Goal: Task Accomplishment & Management: Use online tool/utility

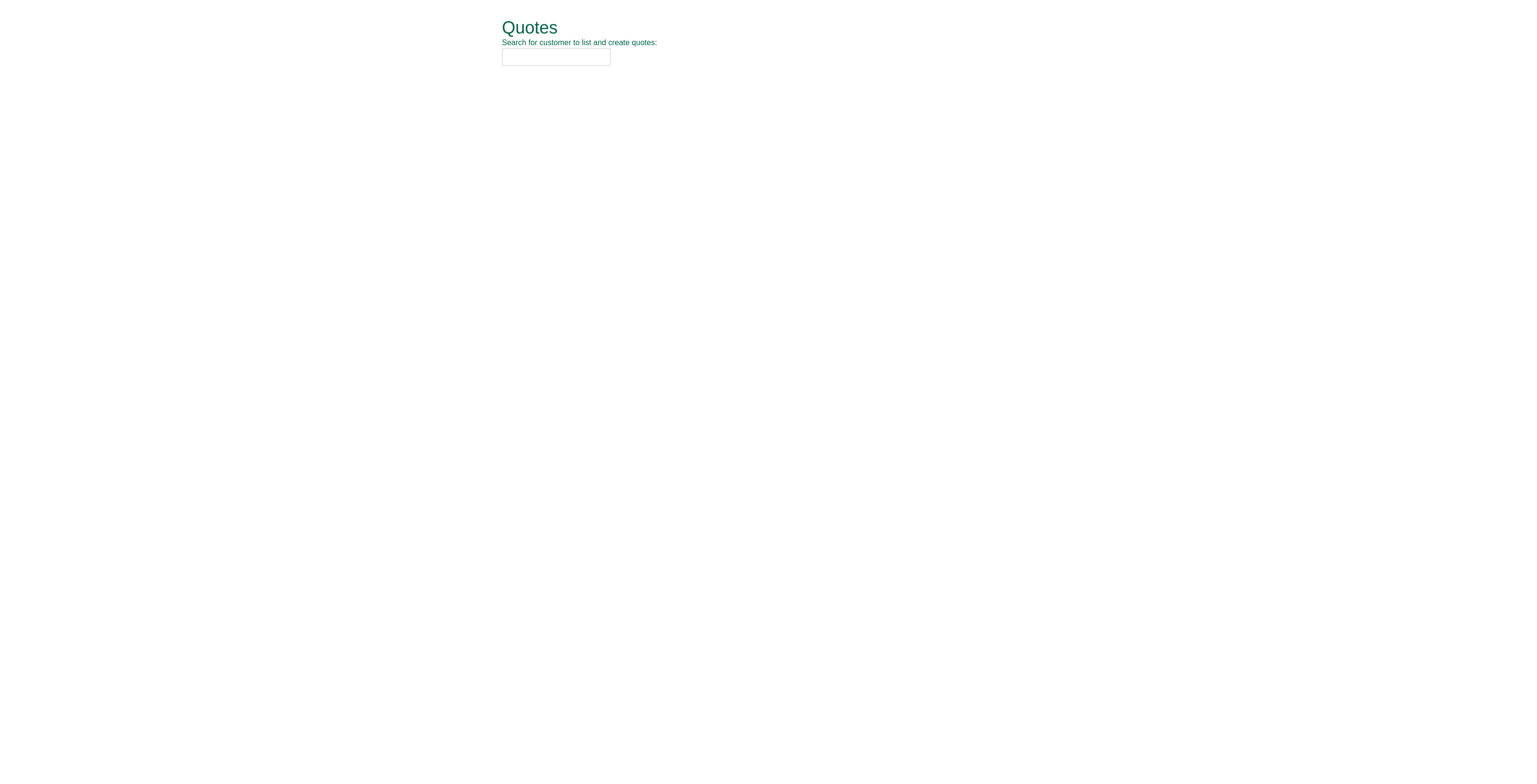
click at [526, 58] on input "text" at bounding box center [556, 57] width 108 height 18
type input "avison"
click at [570, 99] on div "[PERSON_NAME] [PERSON_NAME] (UK) Limited (BIL16)" at bounding box center [757, 100] width 500 height 10
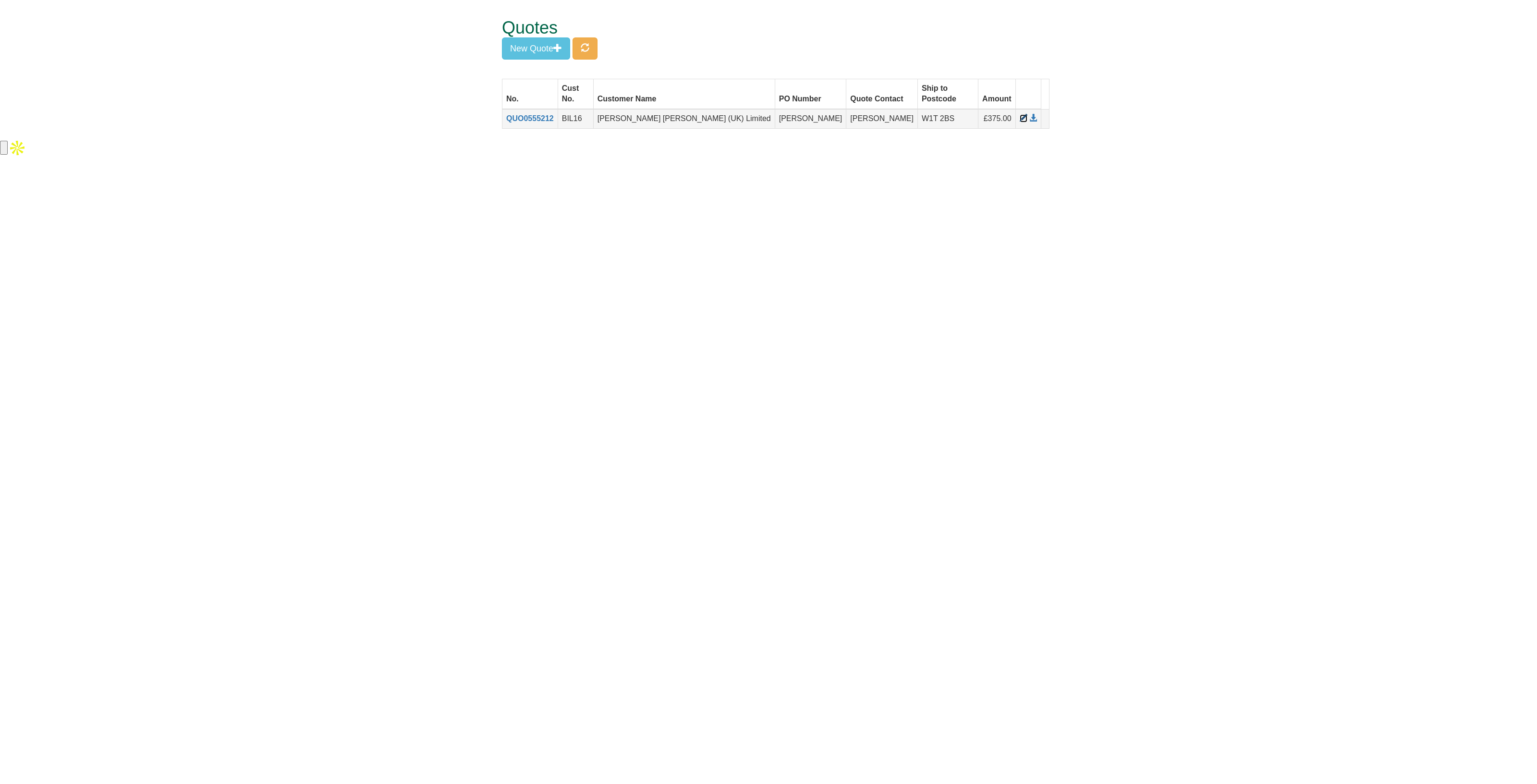
click at [1020, 114] on span at bounding box center [1024, 118] width 8 height 8
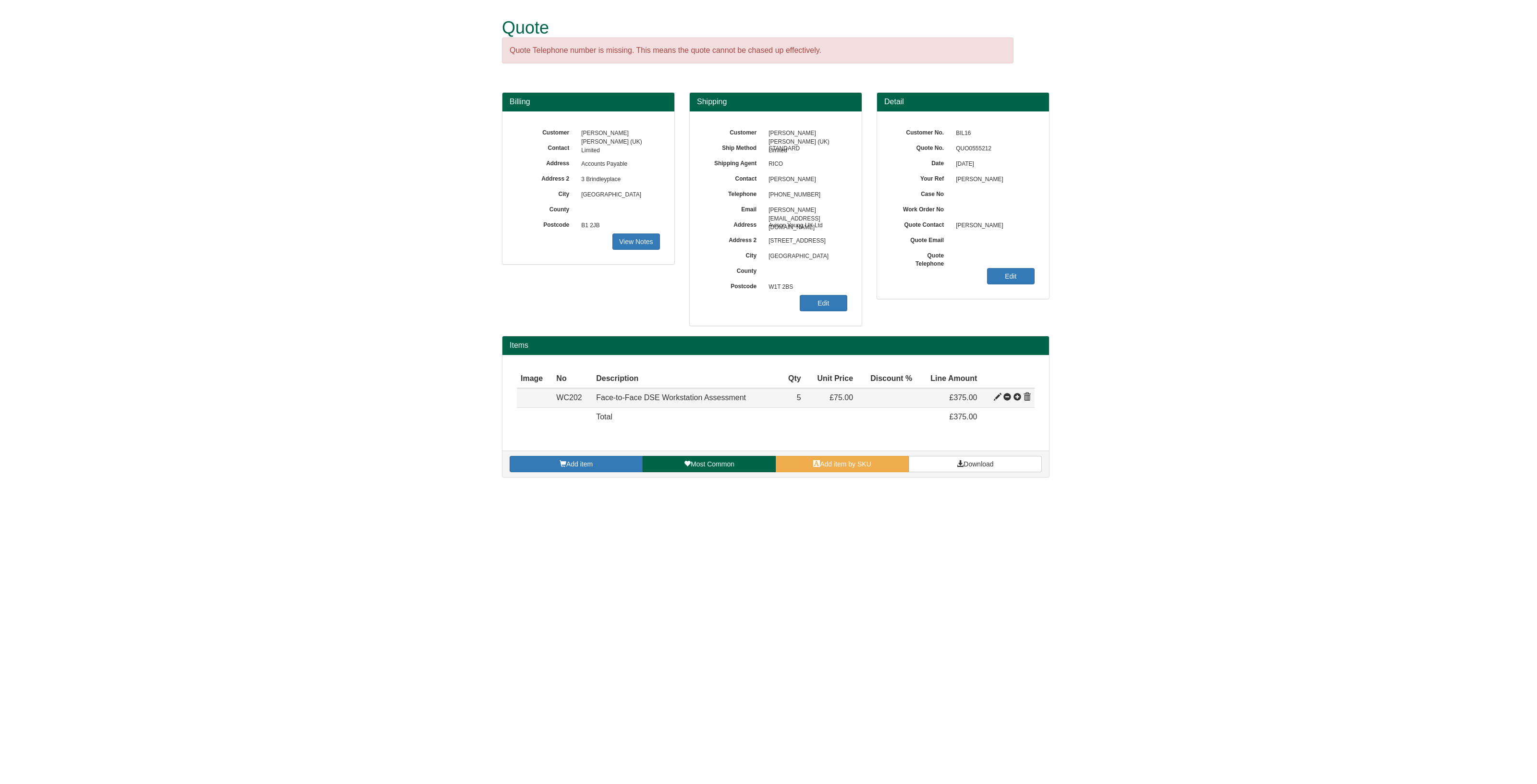
click at [995, 396] on span at bounding box center [998, 397] width 8 height 8
type input "Face-to-Face DSE Workstation Assessment"
type input "50.17"
type input "175.00"
type input "75.00"
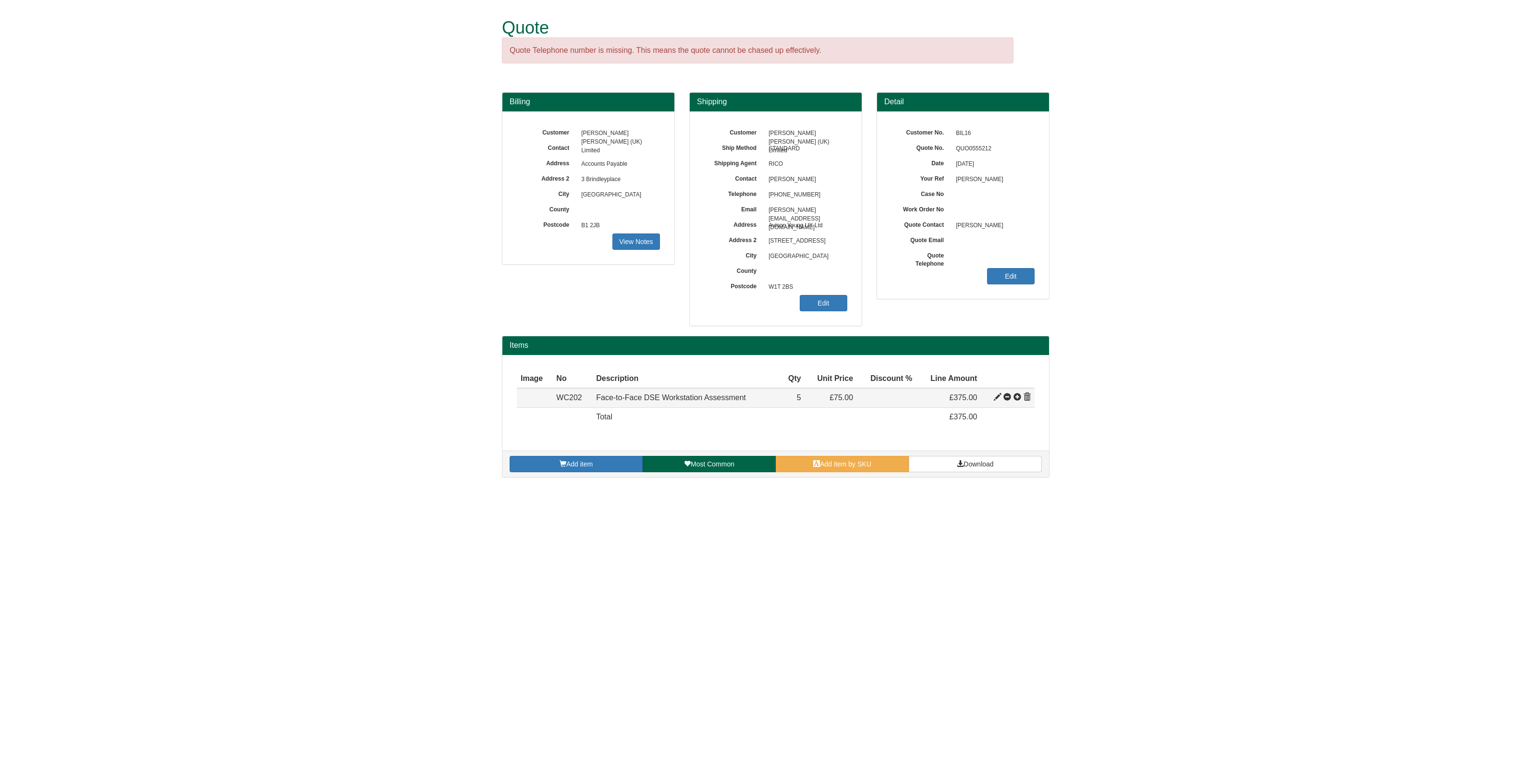
type input "5"
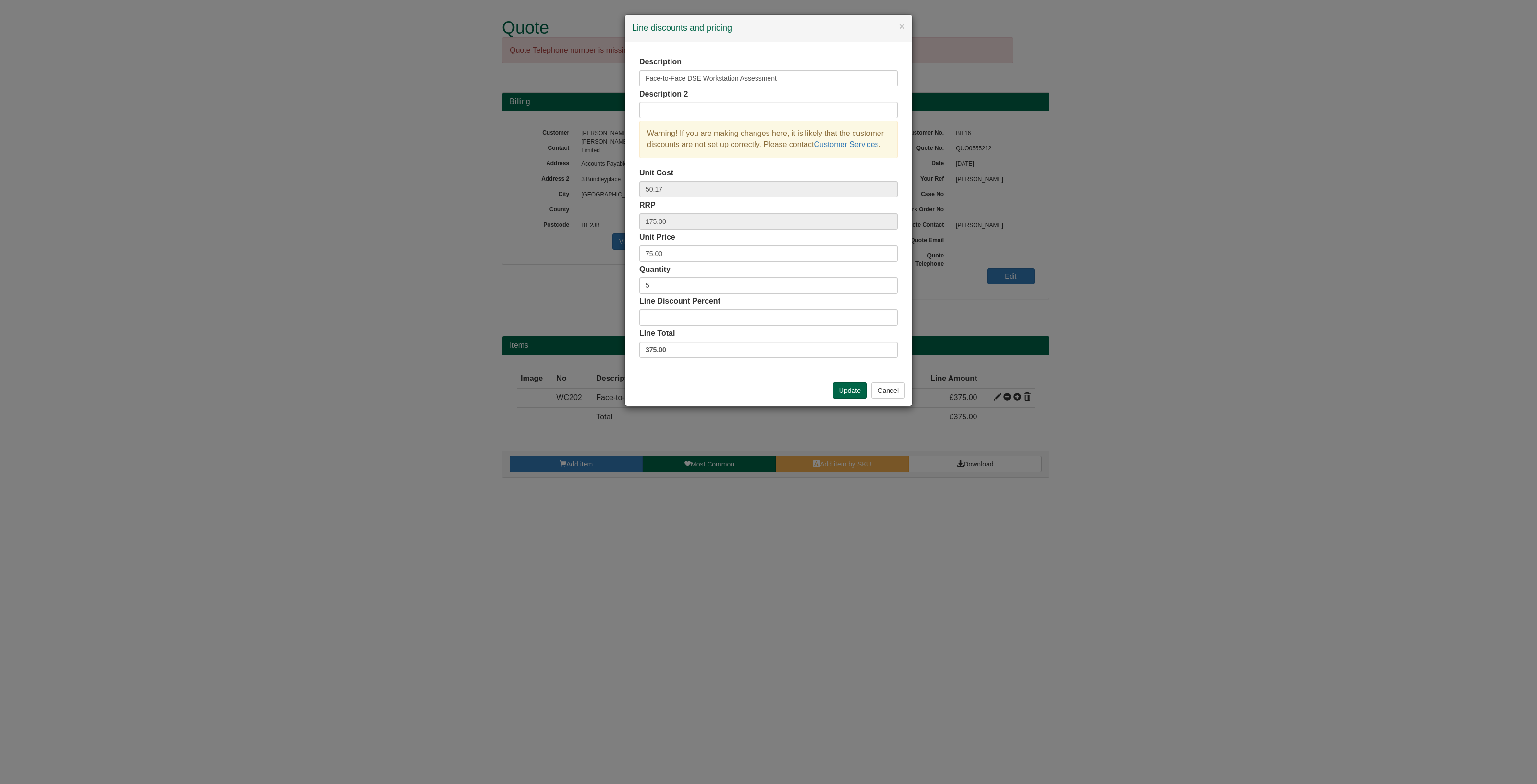
drag, startPoint x: 668, startPoint y: 276, endPoint x: 639, endPoint y: 280, distance: 29.3
click at [639, 280] on div "Description Face-to-Face DSE Workstation Assessment Description 2 Warning! If y…" at bounding box center [769, 208] width 288 height 333
drag, startPoint x: 660, startPoint y: 286, endPoint x: 637, endPoint y: 287, distance: 23.0
click at [637, 287] on div "Description Face-to-Face DSE Workstation Assessment Description 2 Warning! If y…" at bounding box center [769, 208] width 288 height 333
type input "4"
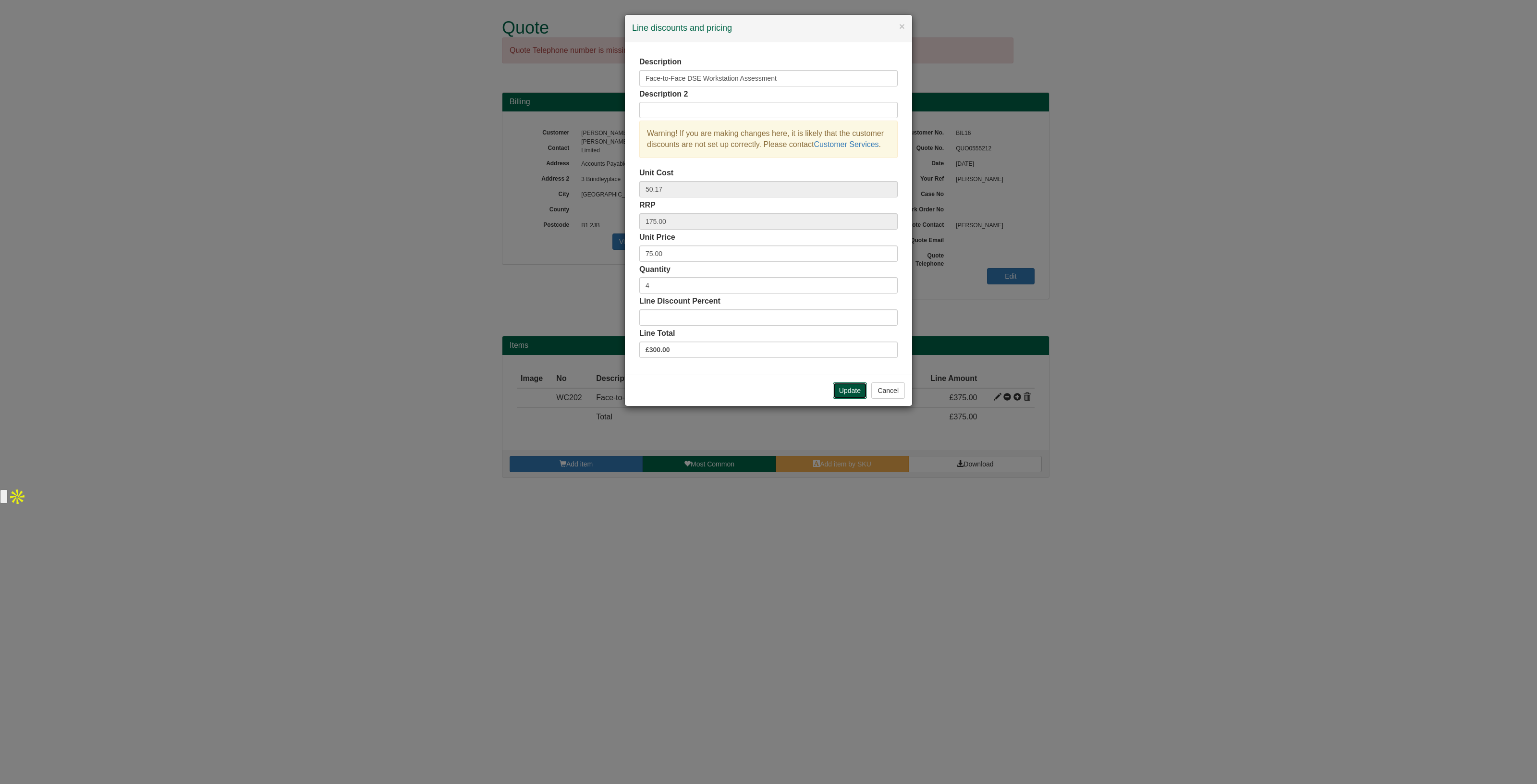
click at [838, 385] on button "Update" at bounding box center [850, 390] width 35 height 16
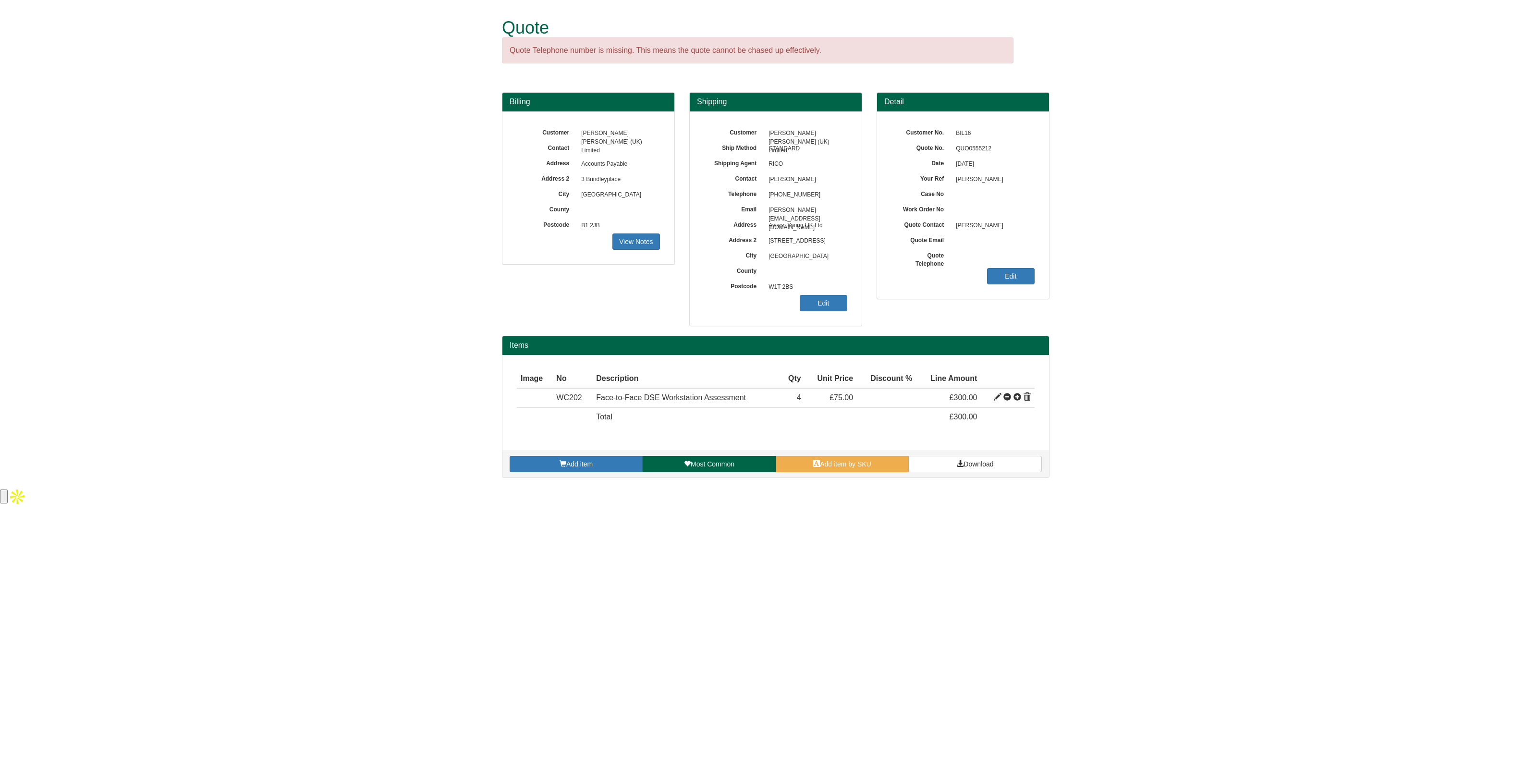
drag, startPoint x: 820, startPoint y: 179, endPoint x: 766, endPoint y: 182, distance: 54.1
click at [766, 182] on span "[PERSON_NAME]" at bounding box center [805, 179] width 83 height 15
copy span "[PERSON_NAME]"
click at [975, 462] on span "Download" at bounding box center [978, 464] width 30 height 8
